Goal: Task Accomplishment & Management: Use online tool/utility

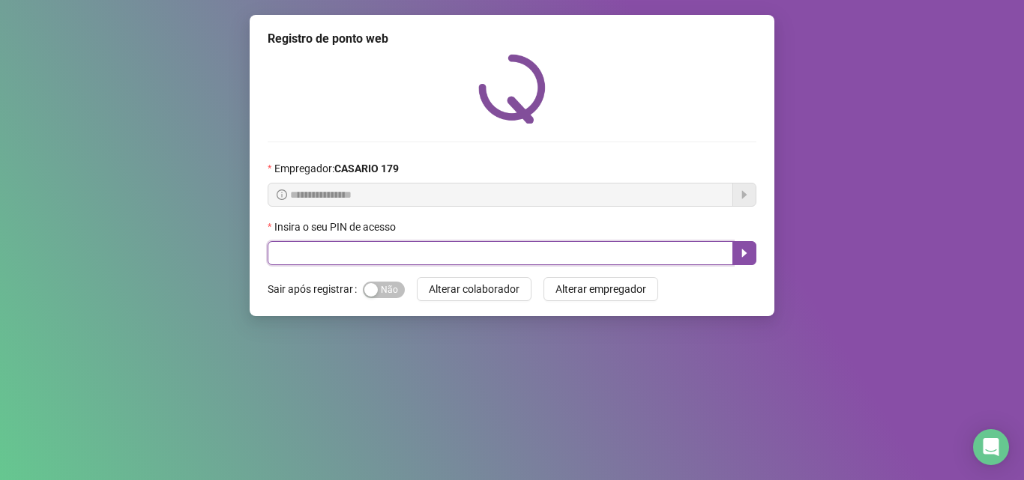
click at [317, 252] on input "text" at bounding box center [500, 253] width 465 height 24
type input "*****"
click at [740, 251] on icon "caret-right" at bounding box center [744, 253] width 12 height 12
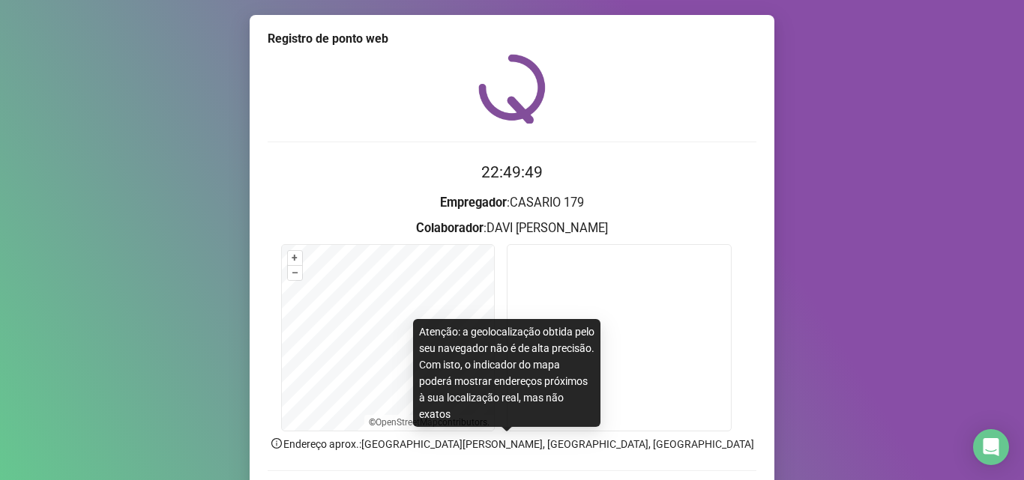
scroll to position [75, 0]
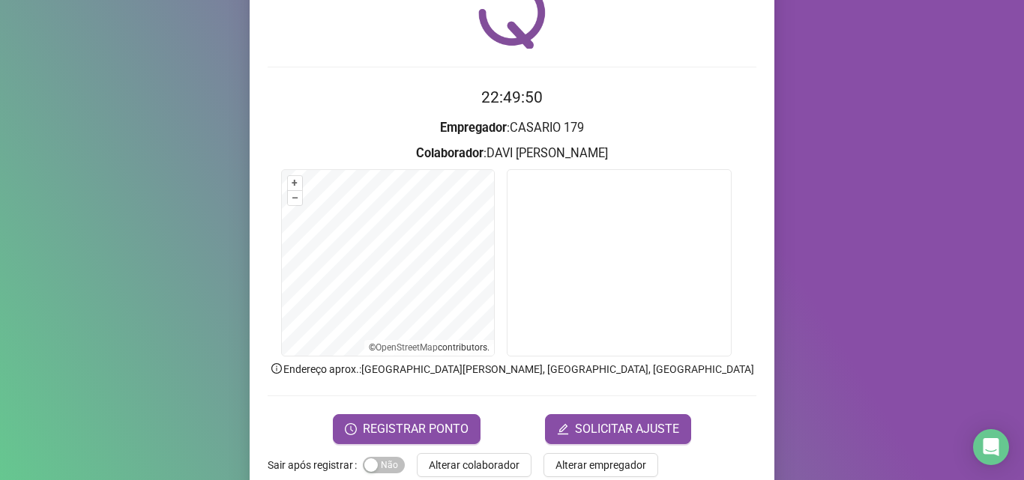
click at [425, 412] on form "22:49:50 Empregador : CASARIO 179 Colaborador : DAVI THIAGO DA SILVA + – ⇧ › © …" at bounding box center [512, 264] width 489 height 358
click at [423, 418] on button "REGISTRAR PONTO" at bounding box center [407, 429] width 148 height 30
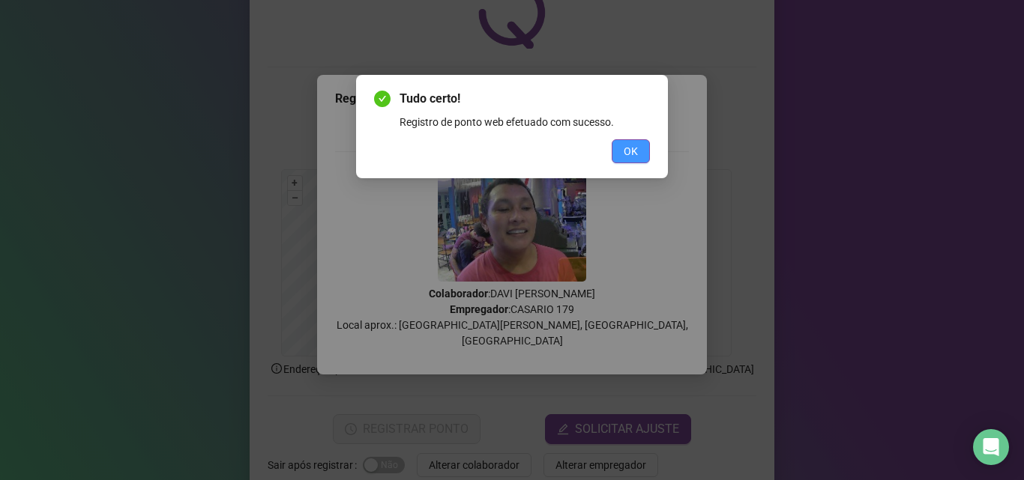
click at [618, 152] on button "OK" at bounding box center [631, 151] width 38 height 24
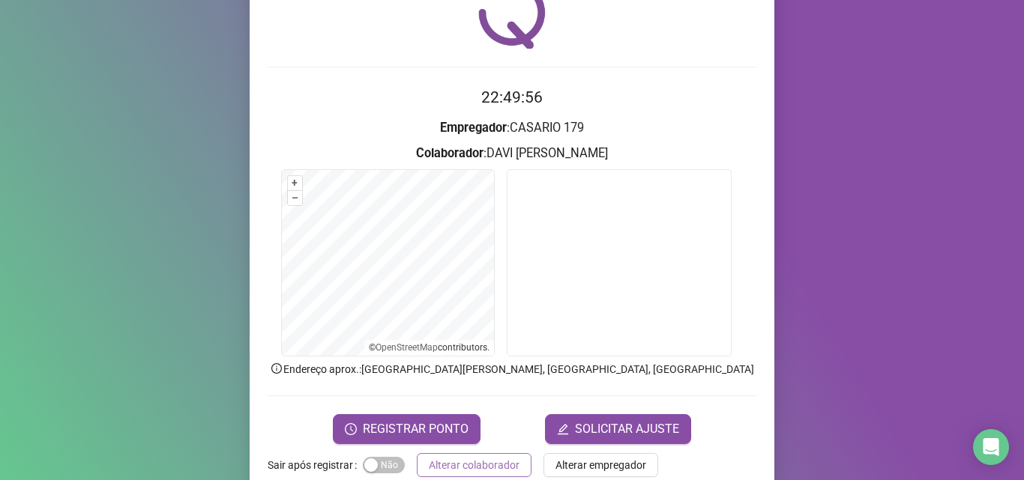
click at [465, 469] on span "Alterar colaborador" at bounding box center [474, 465] width 91 height 16
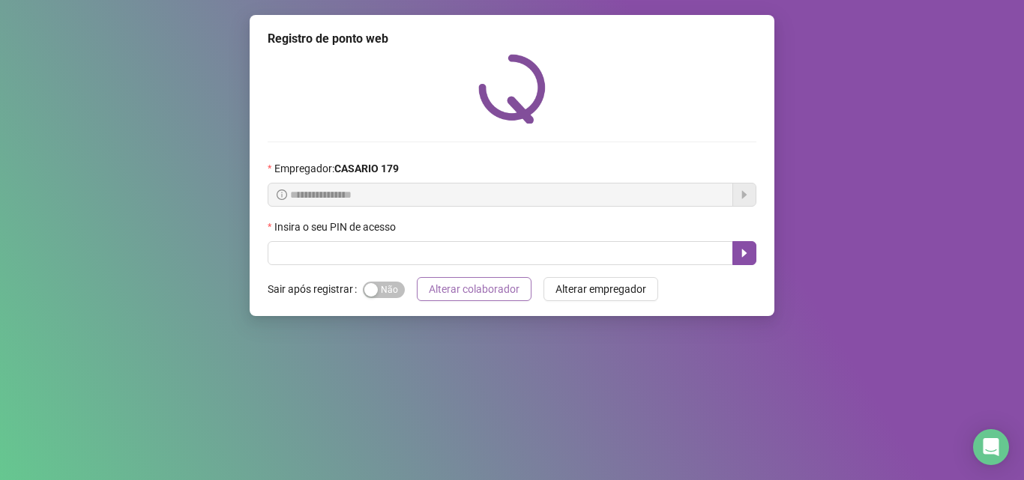
scroll to position [0, 0]
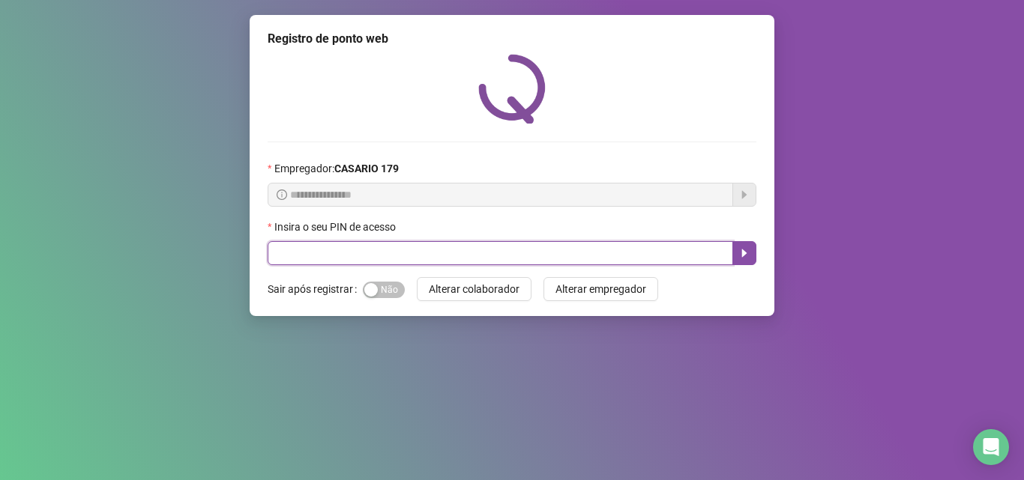
click at [281, 265] on input "text" at bounding box center [500, 253] width 465 height 24
type input "*****"
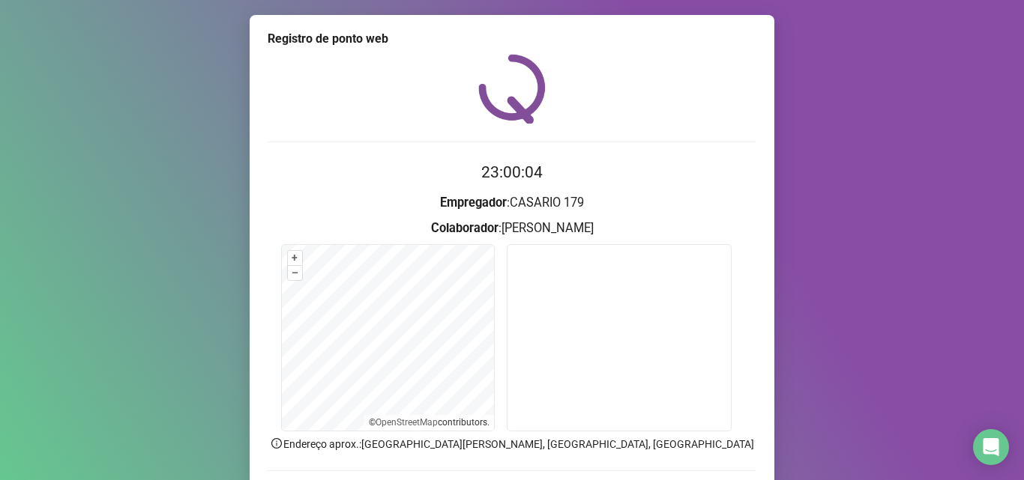
scroll to position [75, 0]
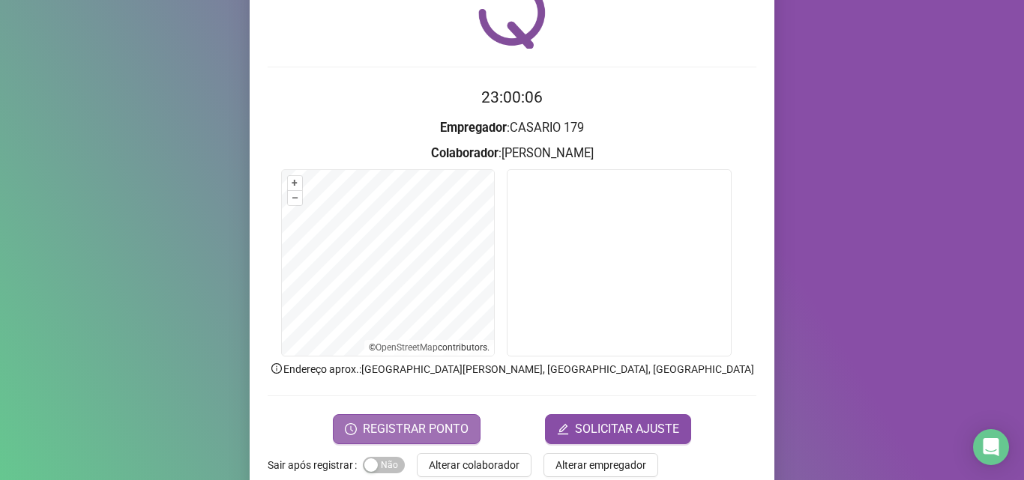
click at [402, 423] on span "REGISTRAR PONTO" at bounding box center [416, 429] width 106 height 18
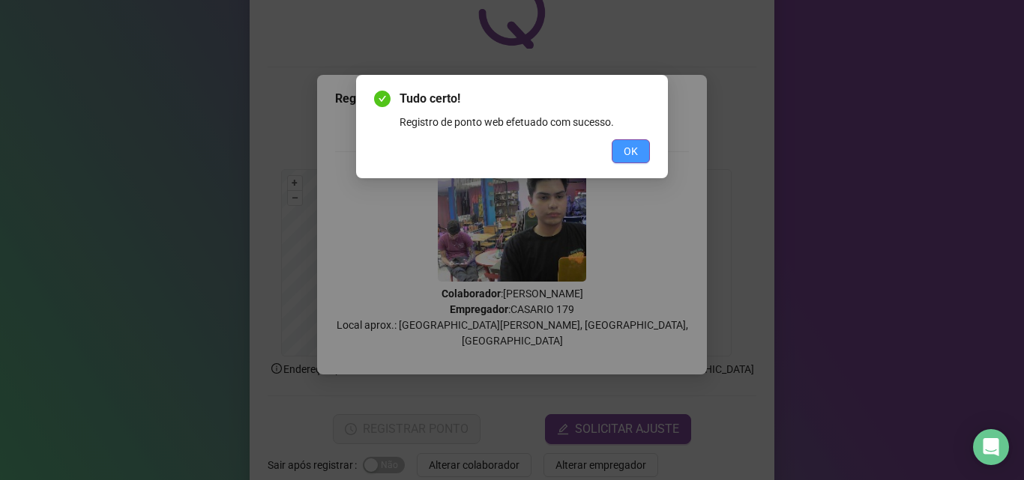
click at [619, 155] on button "OK" at bounding box center [631, 151] width 38 height 24
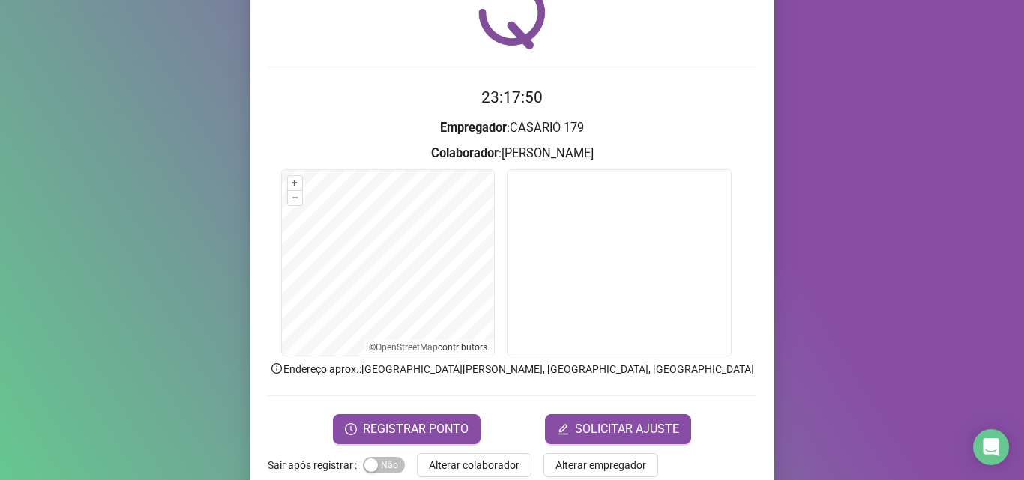
scroll to position [0, 0]
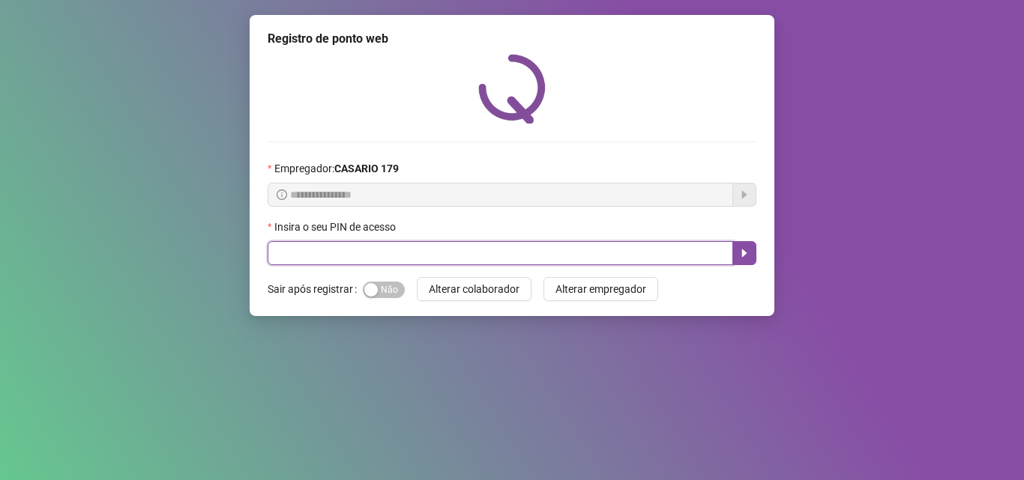
click at [519, 260] on input "text" at bounding box center [500, 253] width 465 height 24
type input "*****"
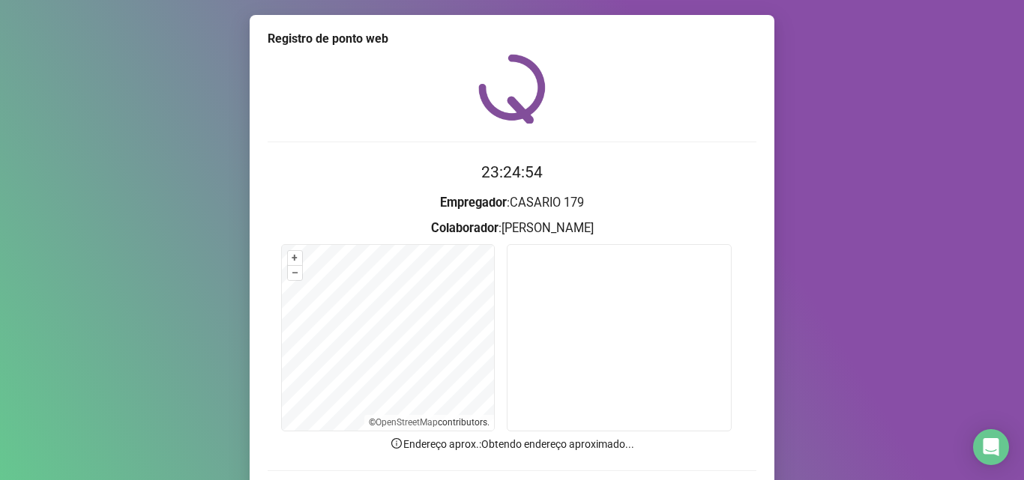
scroll to position [105, 0]
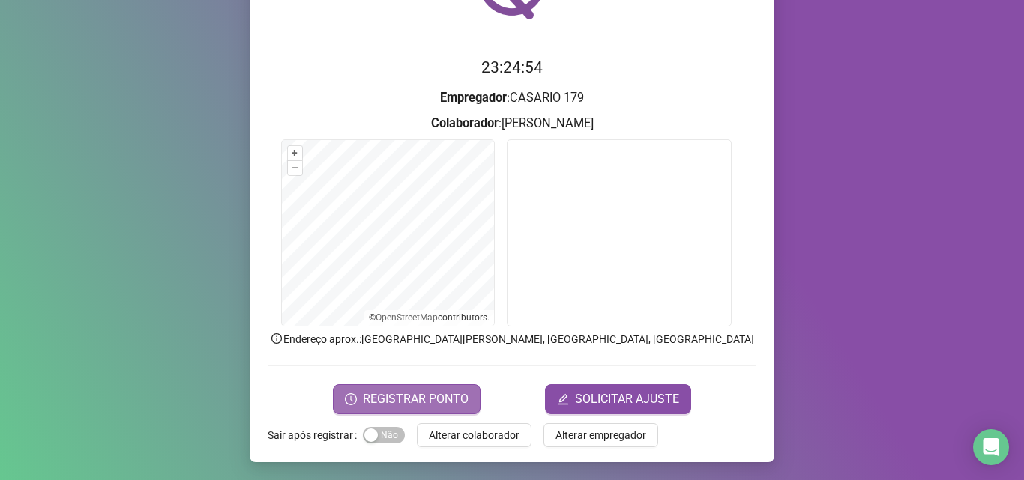
click at [427, 400] on span "REGISTRAR PONTO" at bounding box center [416, 399] width 106 height 18
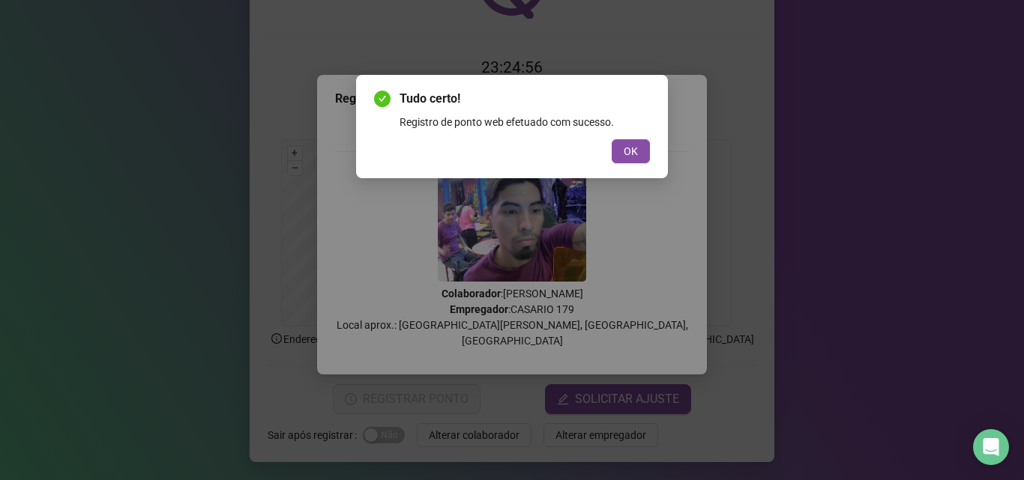
drag, startPoint x: 633, startPoint y: 149, endPoint x: 618, endPoint y: 181, distance: 34.9
click at [634, 149] on span "OK" at bounding box center [631, 151] width 14 height 16
